Goal: Find specific page/section

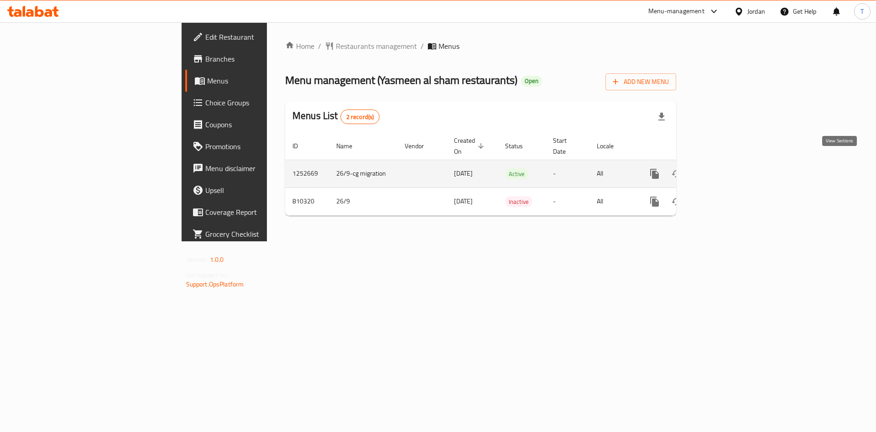
click at [725, 168] on icon "enhanced table" at bounding box center [720, 173] width 11 height 11
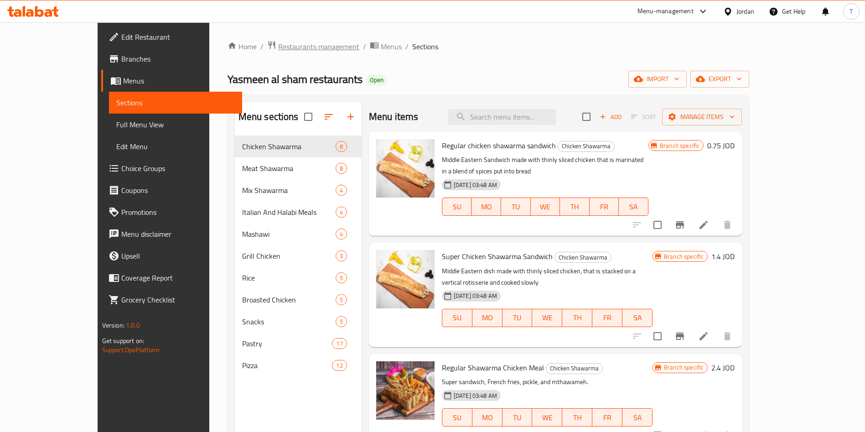
click at [278, 48] on span "Restaurants management" at bounding box center [318, 46] width 81 height 11
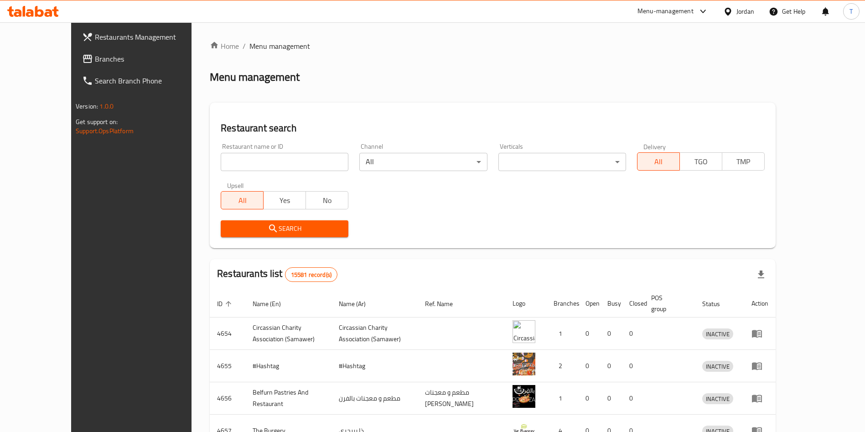
click at [254, 164] on input "search" at bounding box center [285, 162] width 128 height 18
type input "حلويات ياسمين الشام"
click button "Search" at bounding box center [285, 228] width 128 height 17
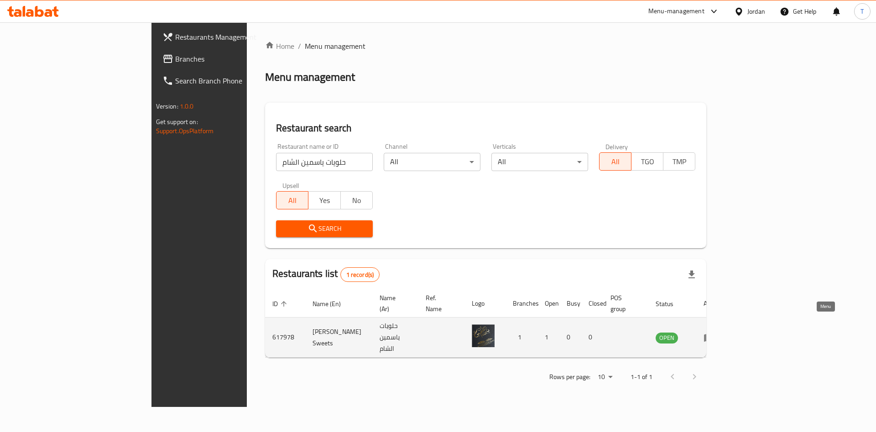
click at [714, 332] on icon "enhanced table" at bounding box center [708, 337] width 11 height 11
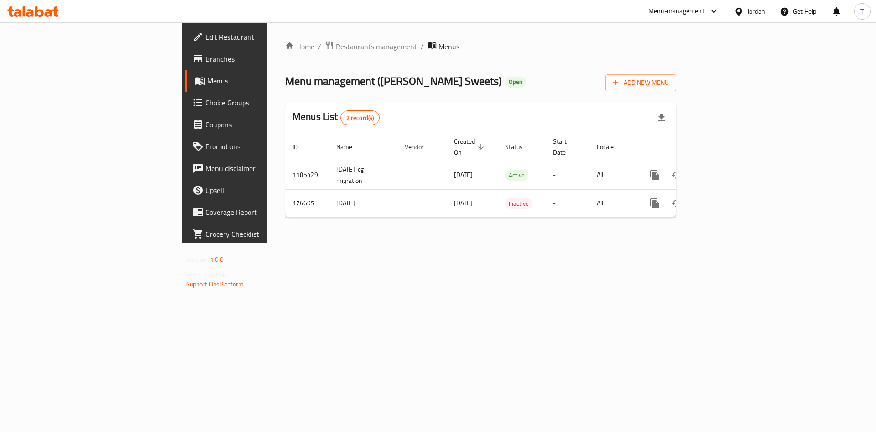
click at [205, 58] on span "Branches" at bounding box center [262, 58] width 115 height 11
